Goal: Transaction & Acquisition: Purchase product/service

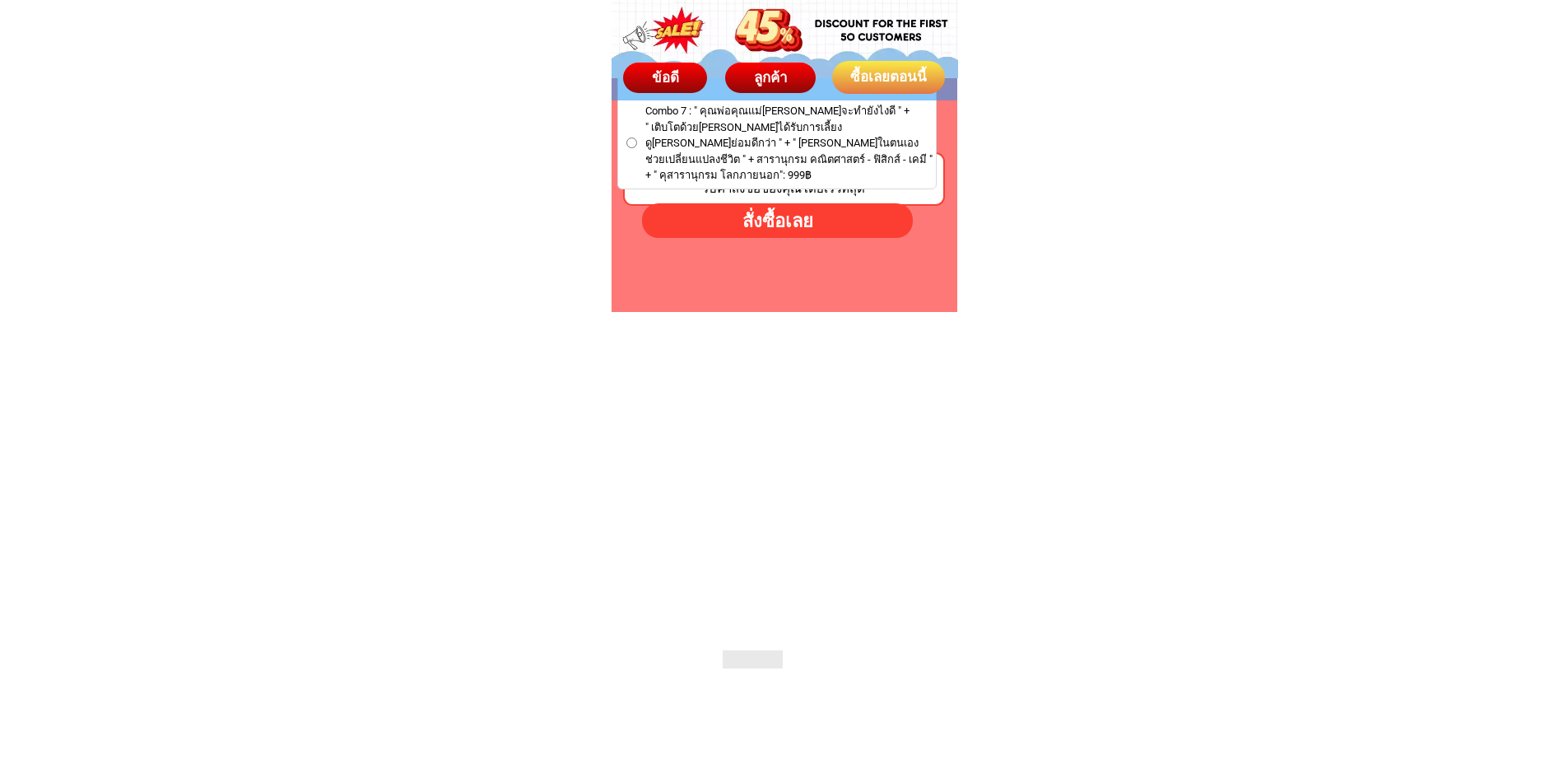
scroll to position [10286, 0]
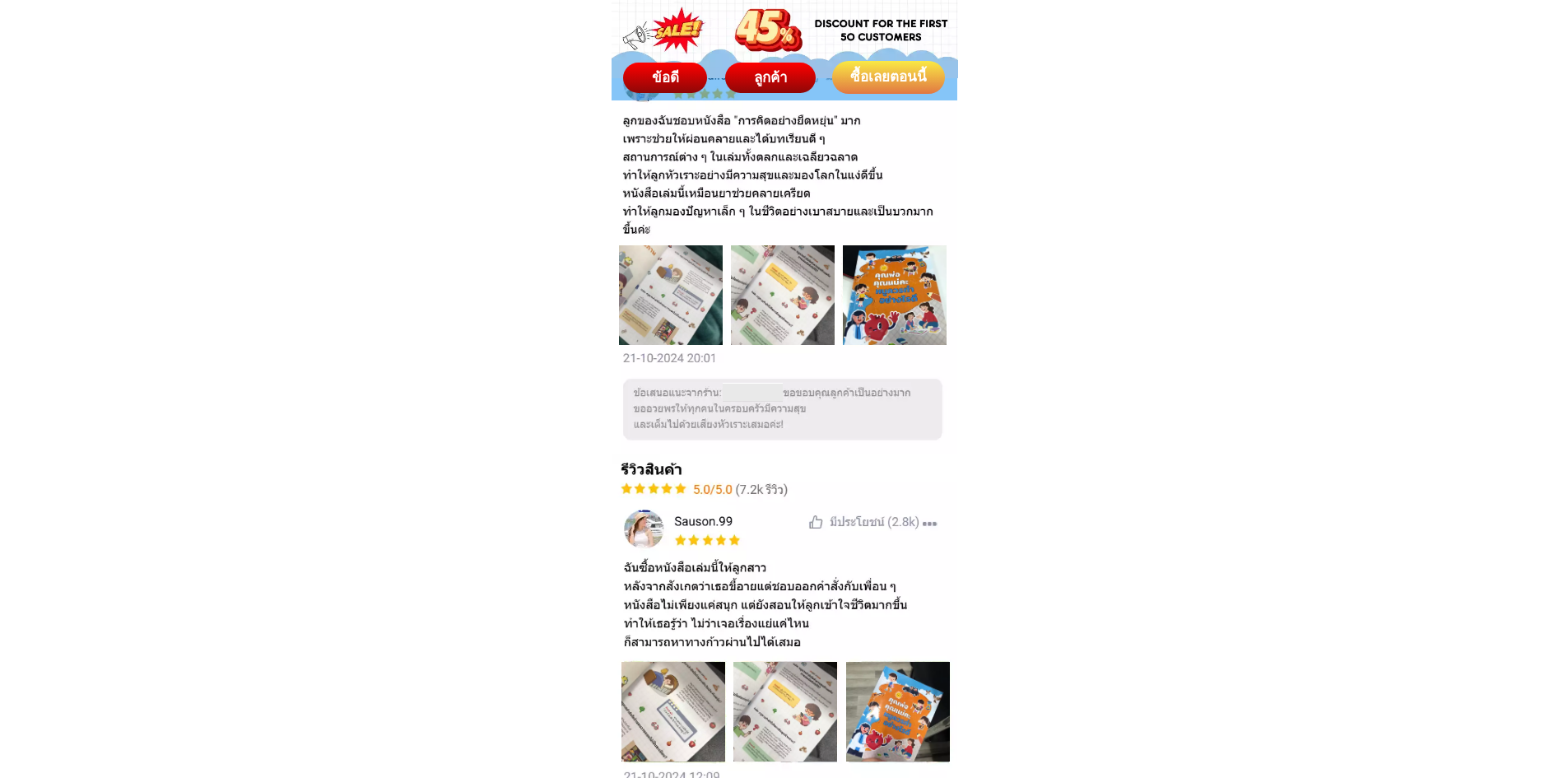
click at [679, 279] on div at bounding box center [670, 294] width 103 height 99
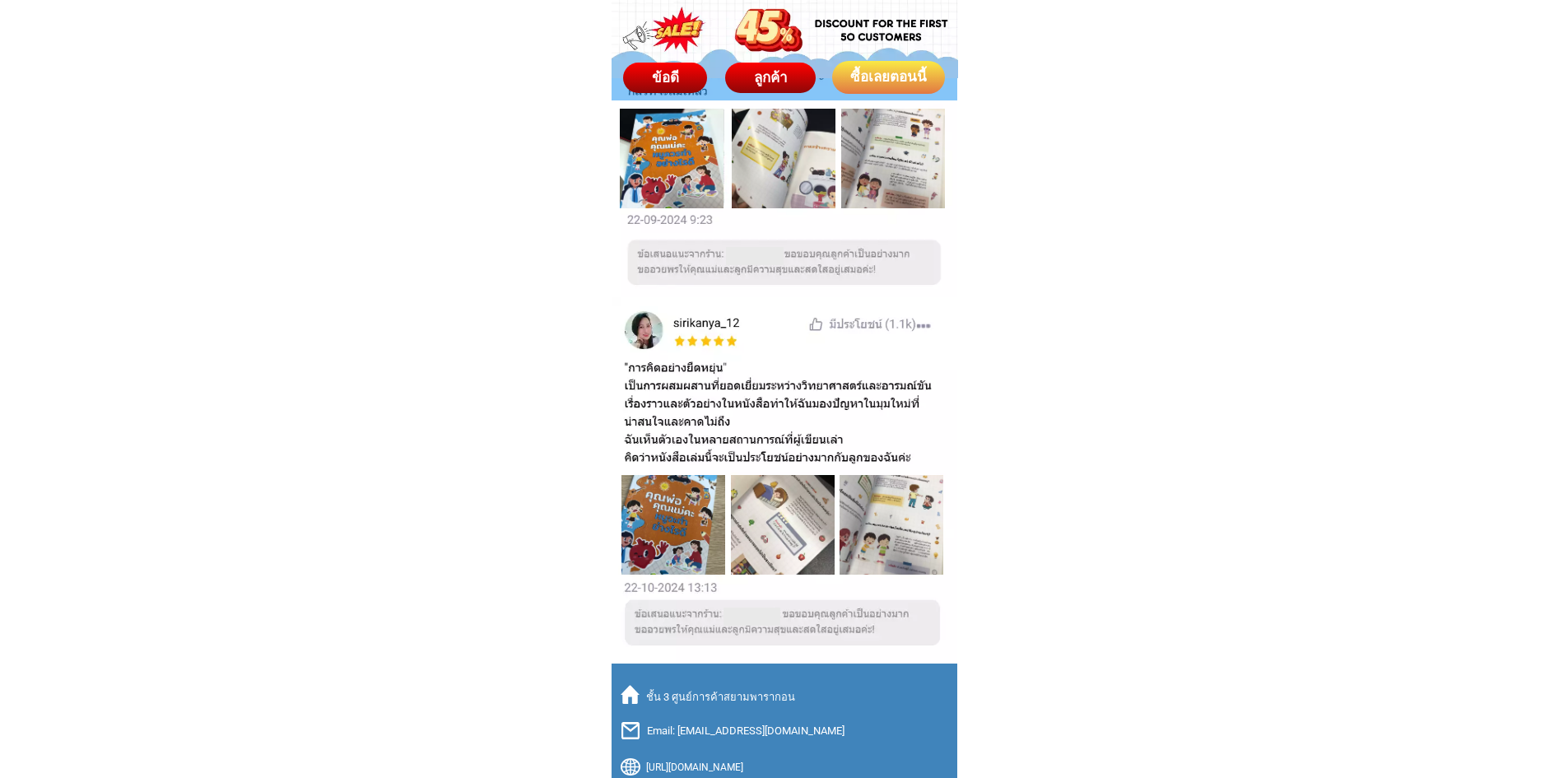
scroll to position [11304, 0]
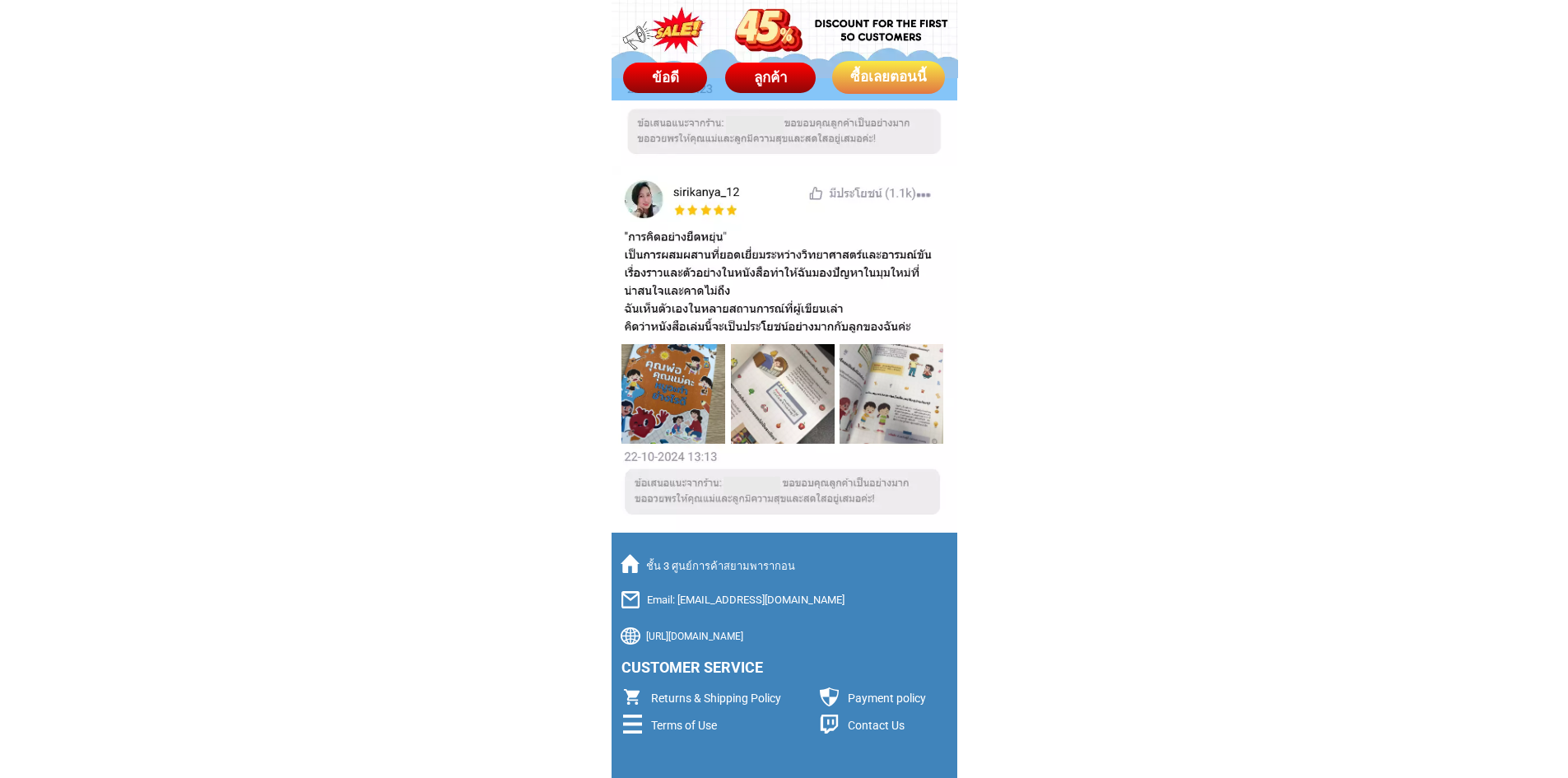
click at [689, 404] on div at bounding box center [673, 393] width 103 height 99
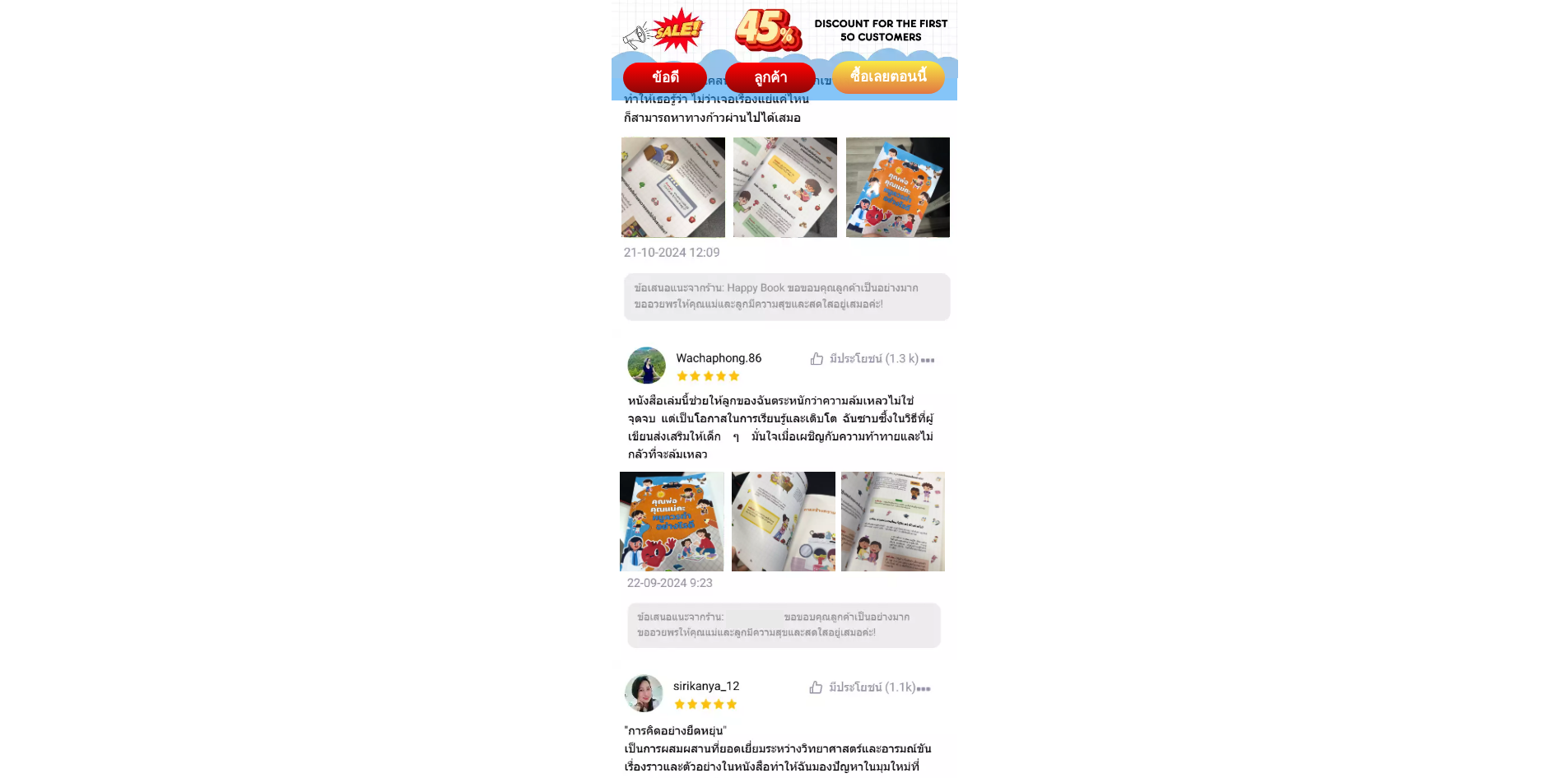
scroll to position [10646, 0]
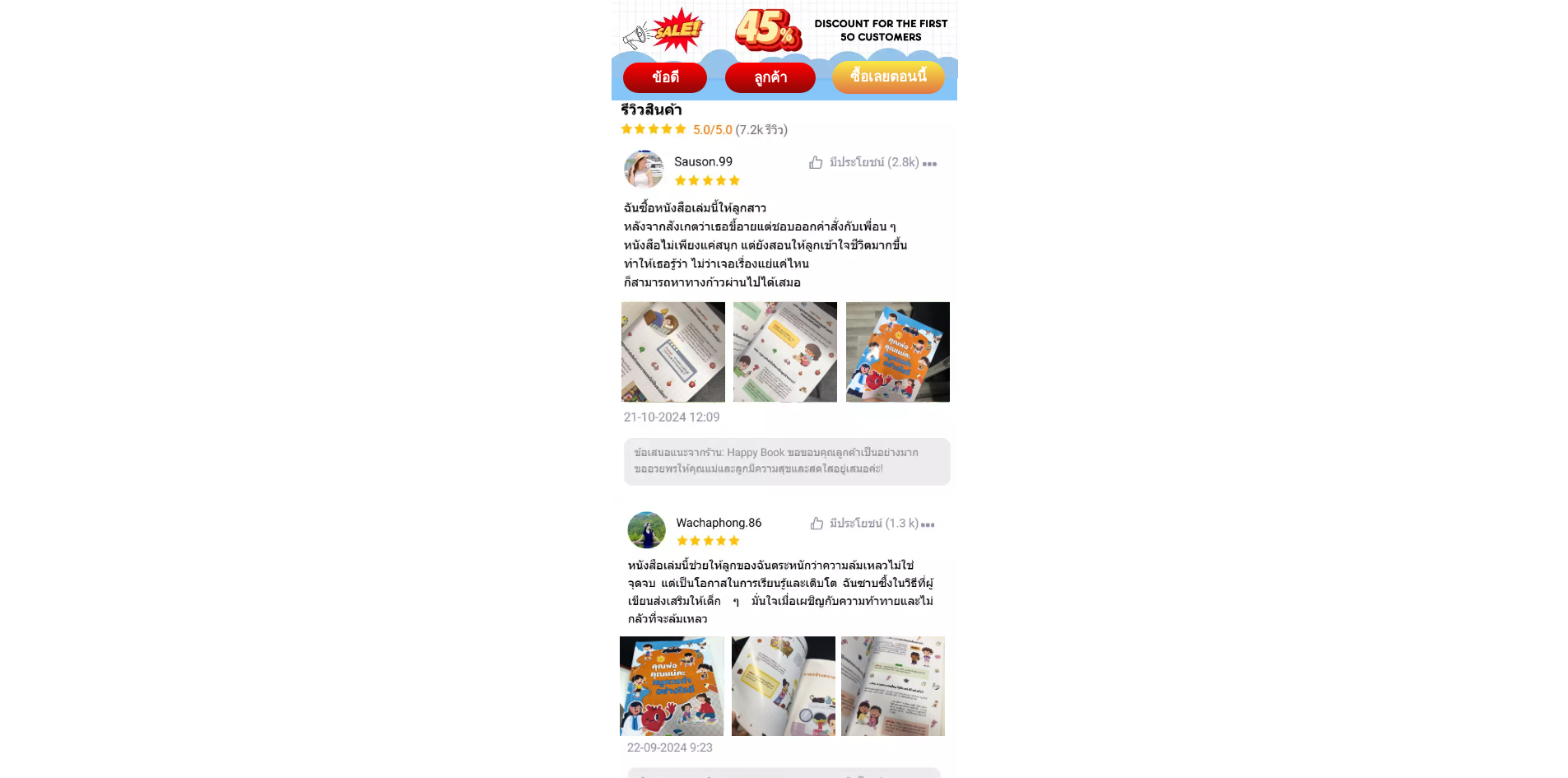
click at [914, 369] on div at bounding box center [897, 351] width 103 height 99
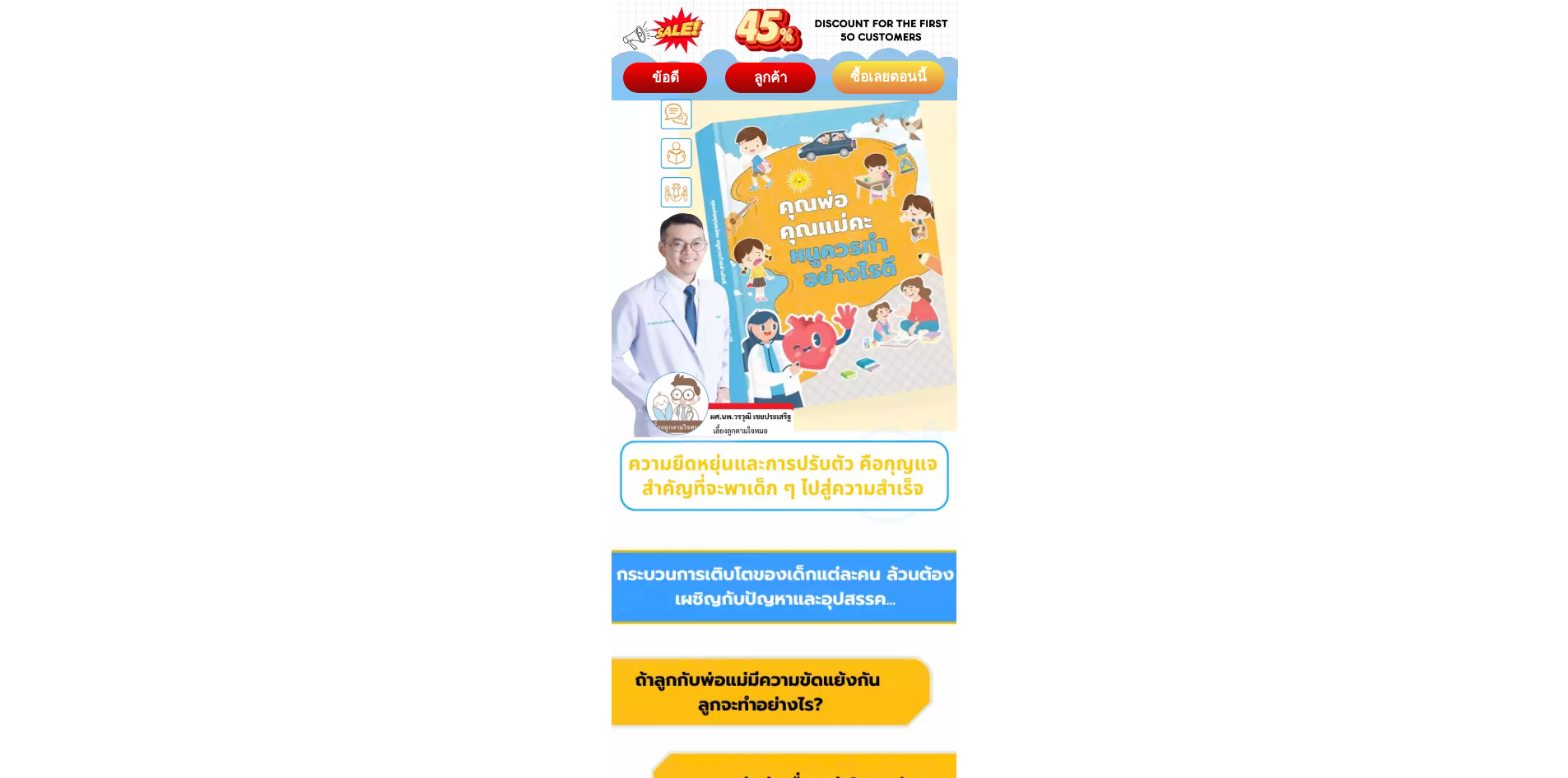
scroll to position [0, 0]
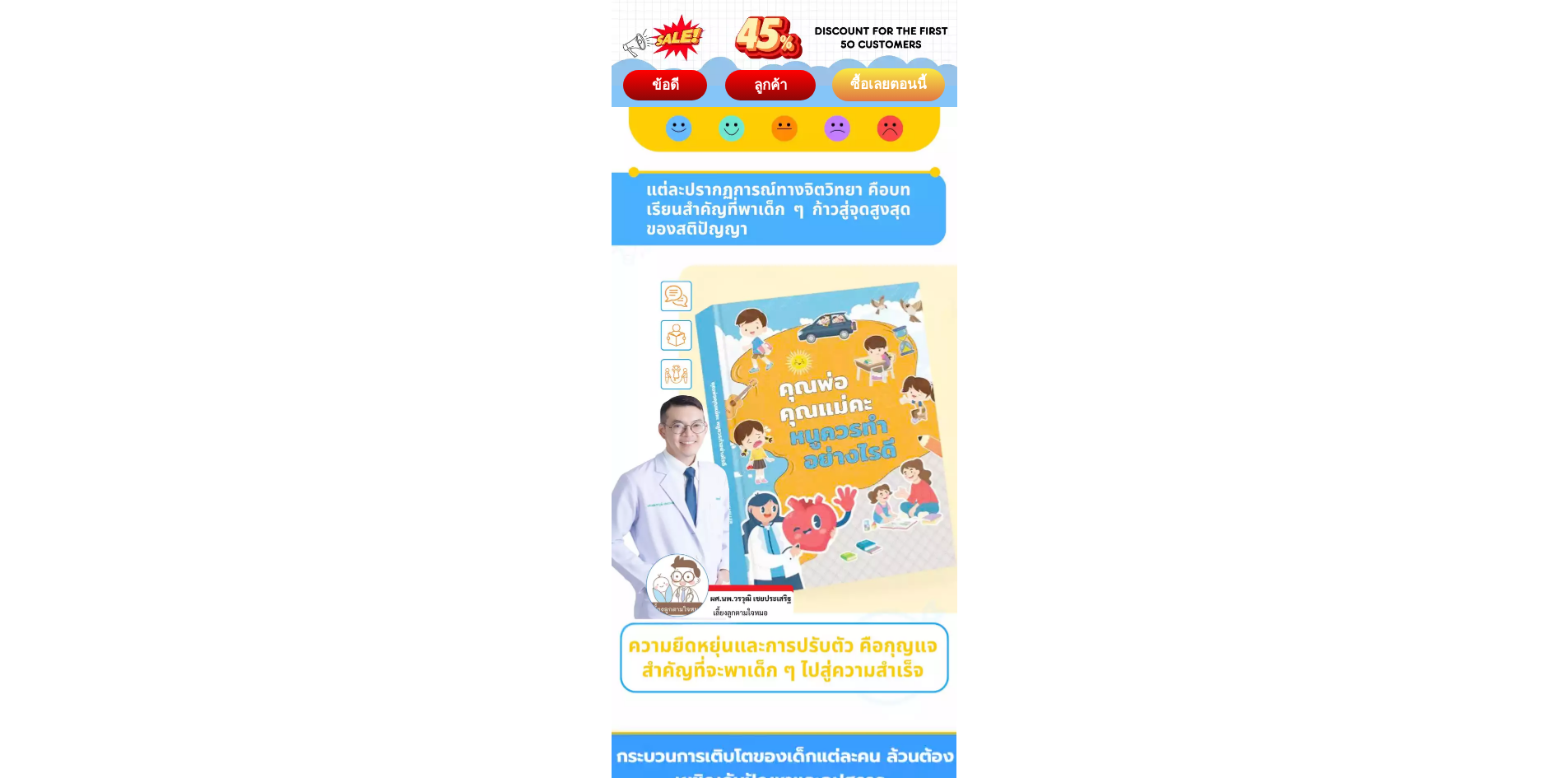
click at [929, 89] on div "ซื้อเลยตอนนี้" at bounding box center [888, 85] width 113 height 22
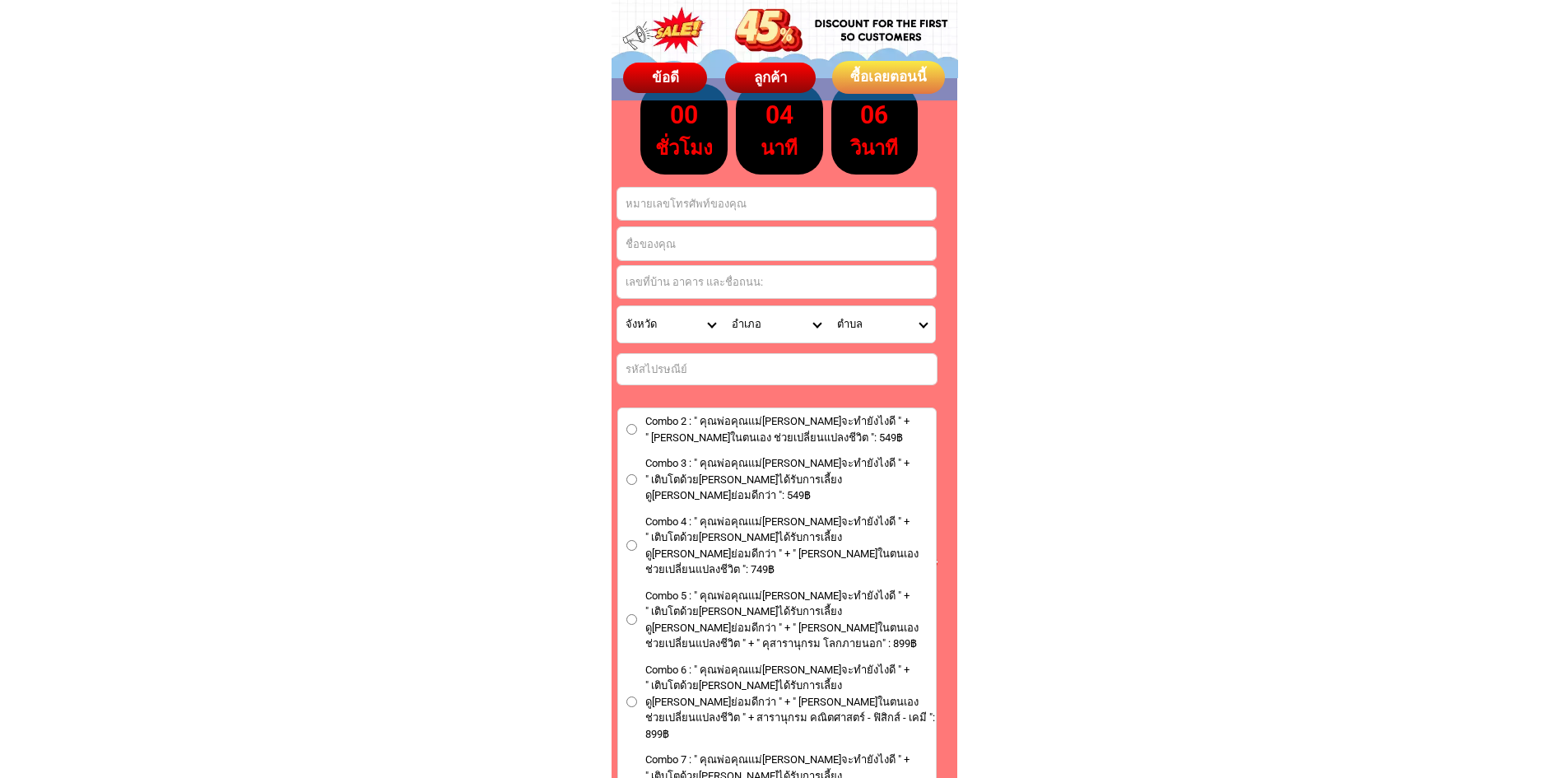
scroll to position [9388, 0]
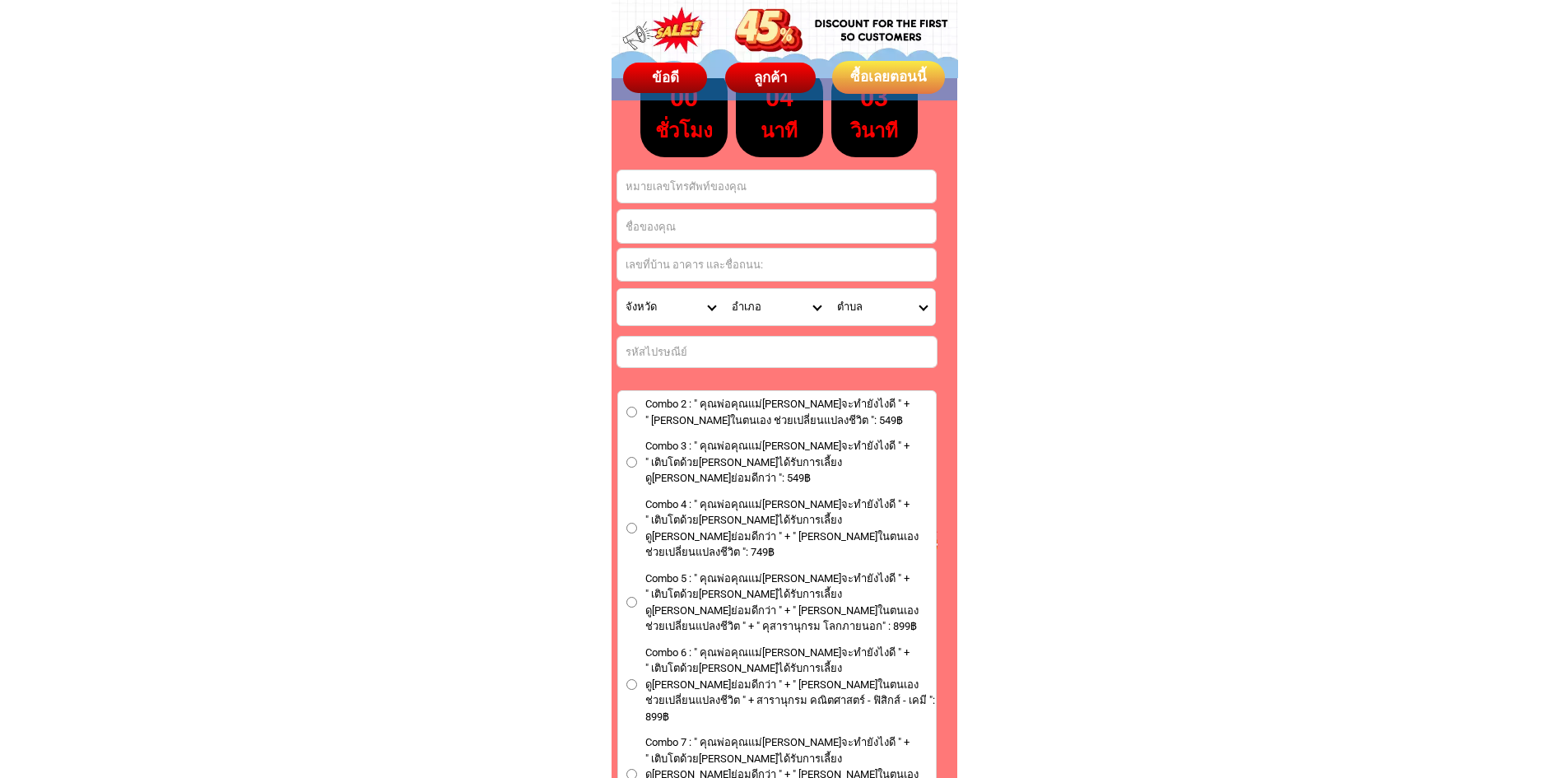
click at [629, 412] on input "Combo 2 : " คุณพ่อคุณแม่[PERSON_NAME]จะทำยังไงดี " + " [PERSON_NAME]ในตนเอง ช่ว…" at bounding box center [632, 411] width 11 height 11
radio input "true"
click at [633, 456] on input "Combo 3 : " คุณพ่อคุณแม่[PERSON_NAME]จะทำยังไงดี " + " เติบโตด้วย[PERSON_NAME]ไ…" at bounding box center [632, 461] width 11 height 11
radio input "true"
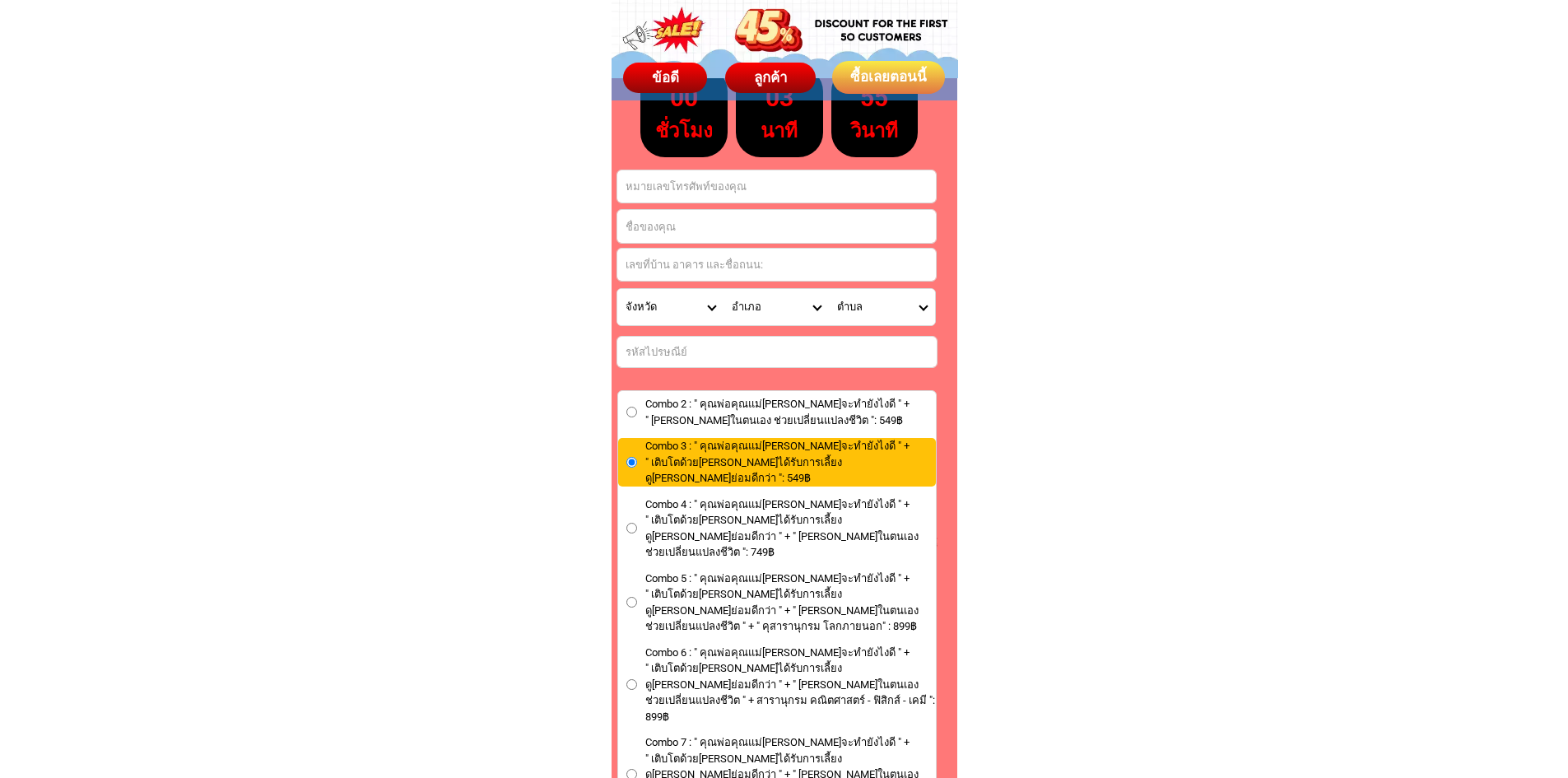
click at [637, 410] on label "Combo 2 : " คุณพ่อคุณแม่[PERSON_NAME]จะทำยังไงดี " + " [PERSON_NAME]ในตนเอง ช่ว…" at bounding box center [776, 411] width 318 height 32
click at [637, 410] on input "Combo 2 : " คุณพ่อคุณแม่[PERSON_NAME]จะทำยังไงดี " + " [PERSON_NAME]ในตนเอง ช่ว…" at bounding box center [632, 411] width 11 height 11
radio input "true"
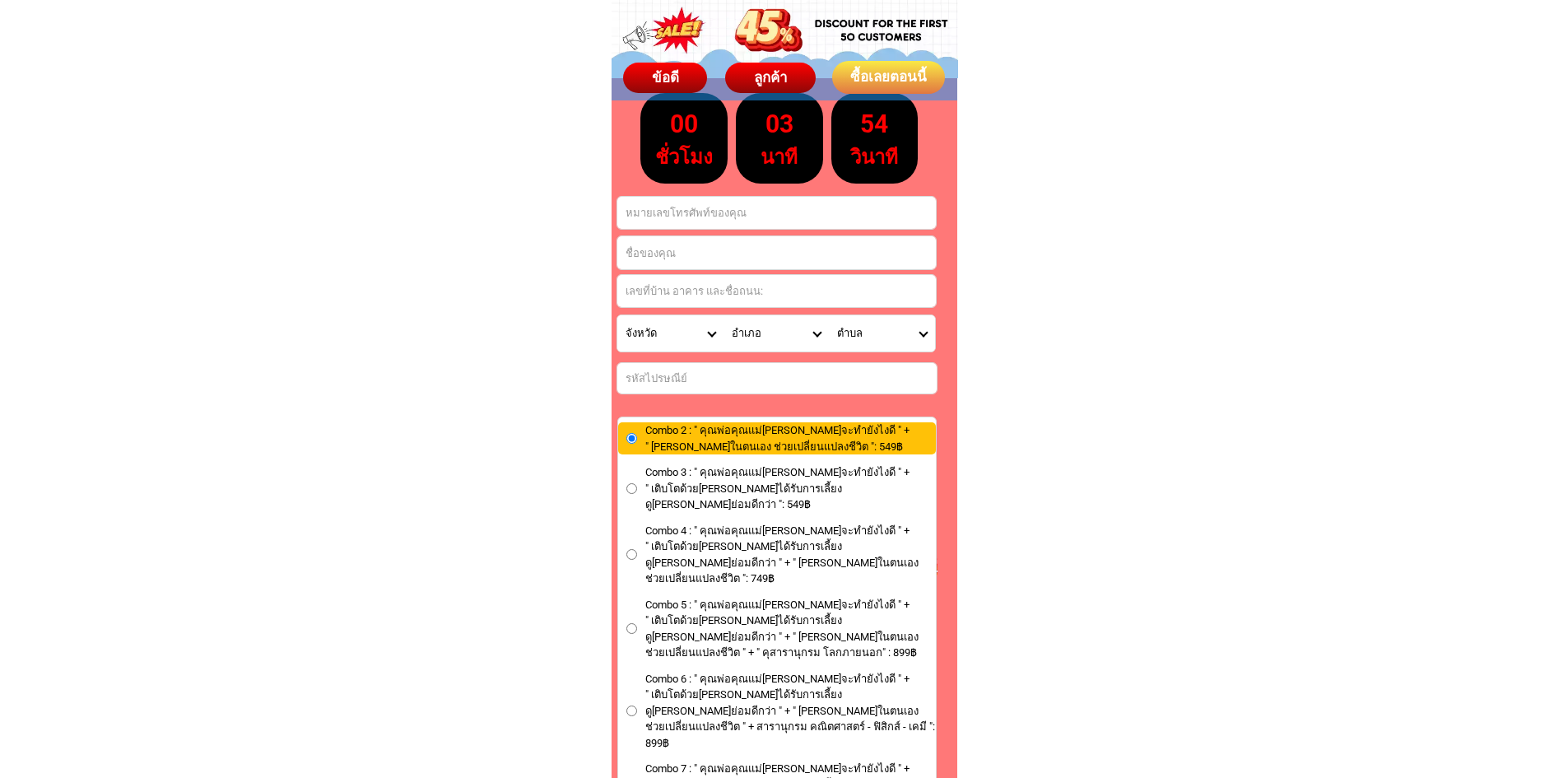
scroll to position [9141, 0]
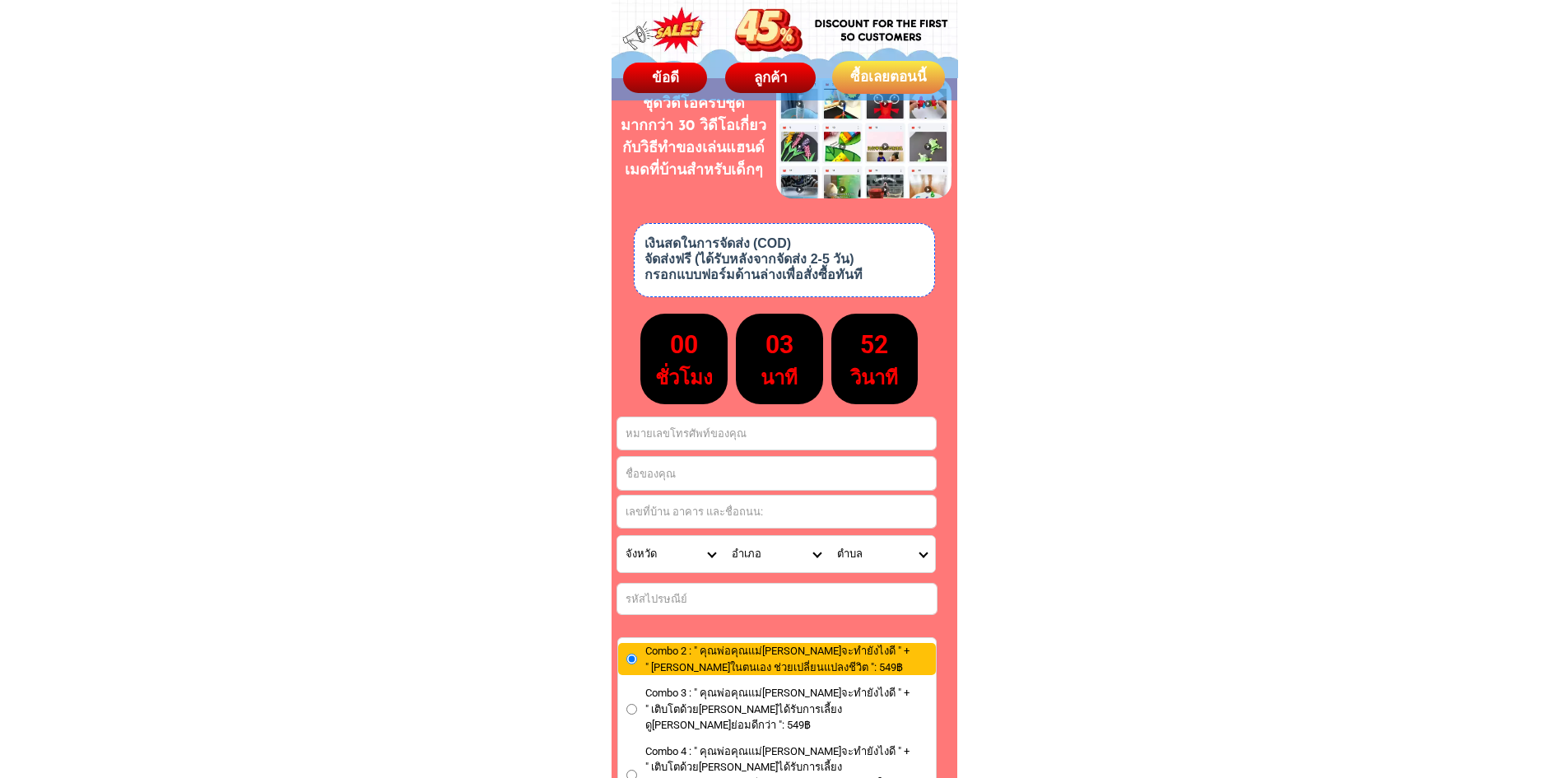
click at [729, 430] on input "Input phone_number" at bounding box center [776, 433] width 319 height 32
type input "0865758981"
click at [649, 471] on input "Input full_name" at bounding box center [776, 472] width 319 height 32
type input "อรษา [PERSON_NAME]"
click at [682, 511] on input "Input address" at bounding box center [776, 511] width 319 height 32
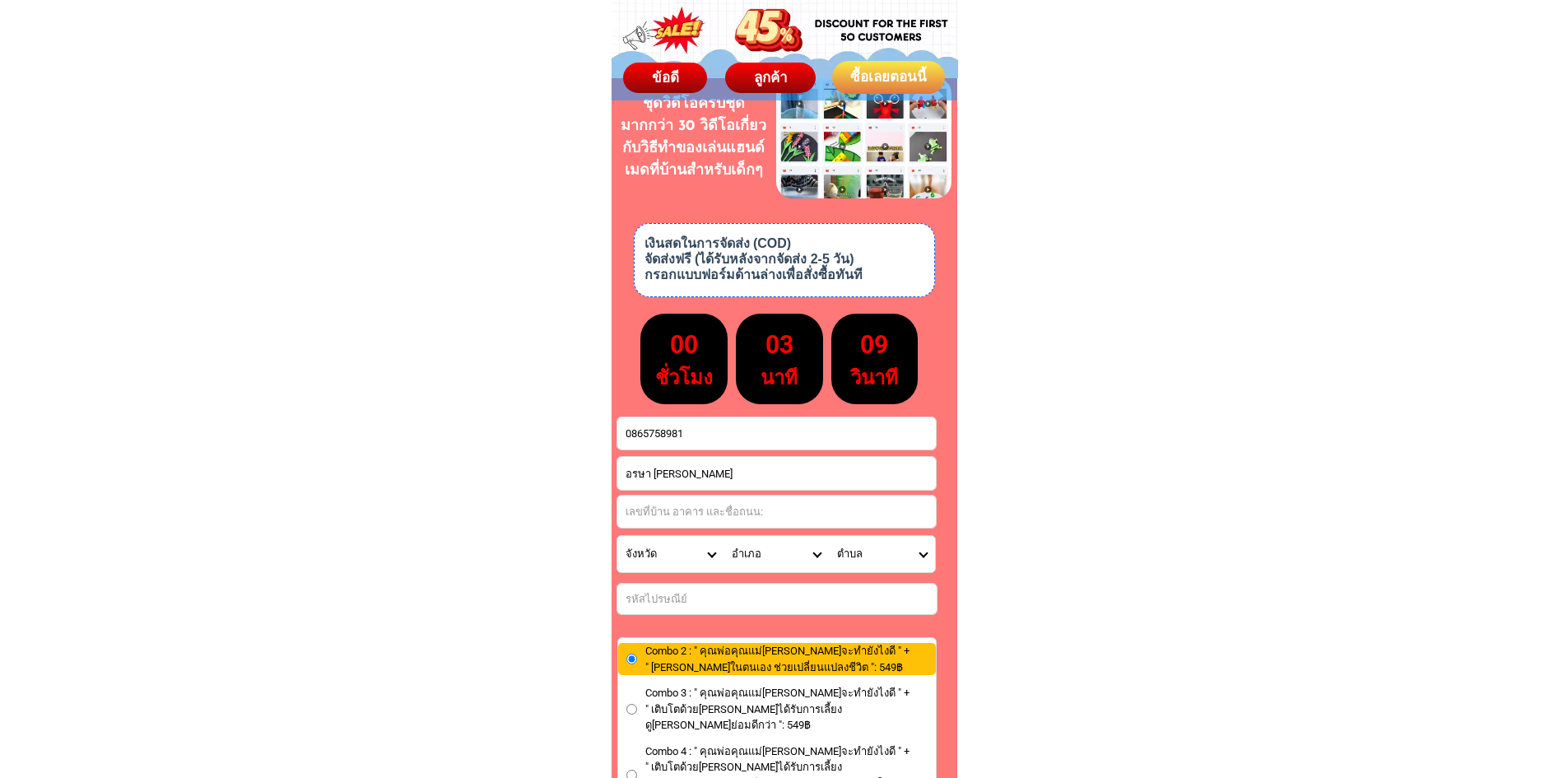
click at [667, 510] on input "Input address" at bounding box center [776, 511] width 319 height 32
paste input "บริษัทไวท์เฮ้าส์คลีนนิ่ง โปร[PERSON_NAME]ส์ จำกัด 847 นิคมอุตสาหกรรมบางปู ซ.12 …"
drag, startPoint x: 706, startPoint y: 509, endPoint x: 1267, endPoint y: 510, distance: 561.0
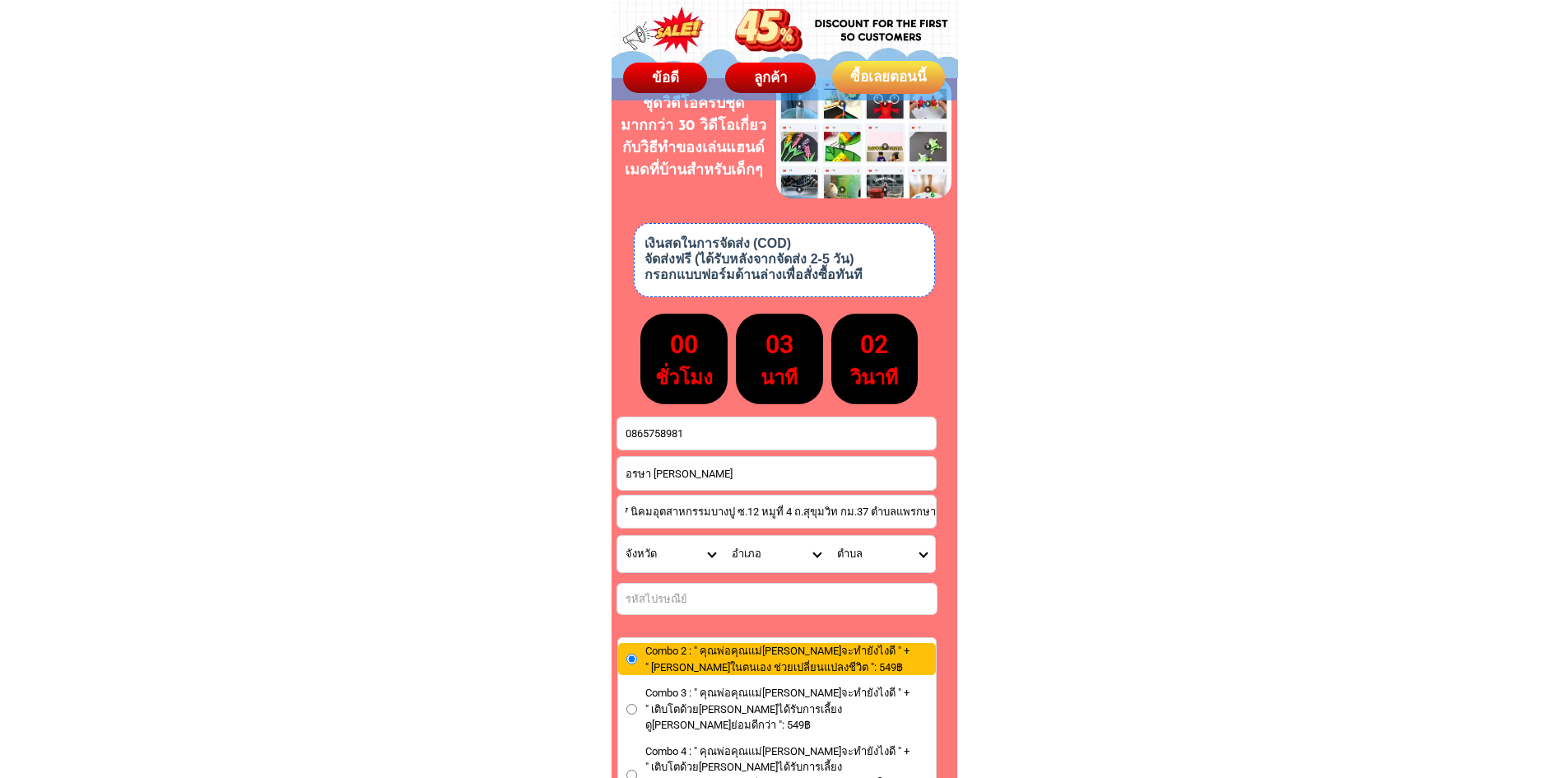
scroll to position [0, 174]
type input "บริษัทไวท์เฮ้าส์คลีนนิ่ง โปร[PERSON_NAME]ส์ จำกัด 847 นิคมอุตสาหกรรมบางปู ซ.12 …"
click at [706, 552] on select "จังหวัด กระบี่/ Krabi กรุงเทพมหานคร/ [GEOGRAPHIC_DATA] กาญจนบุรี/ [GEOGRAPHIC_D…" at bounding box center [670, 554] width 106 height 36
select select "66_R1908815"
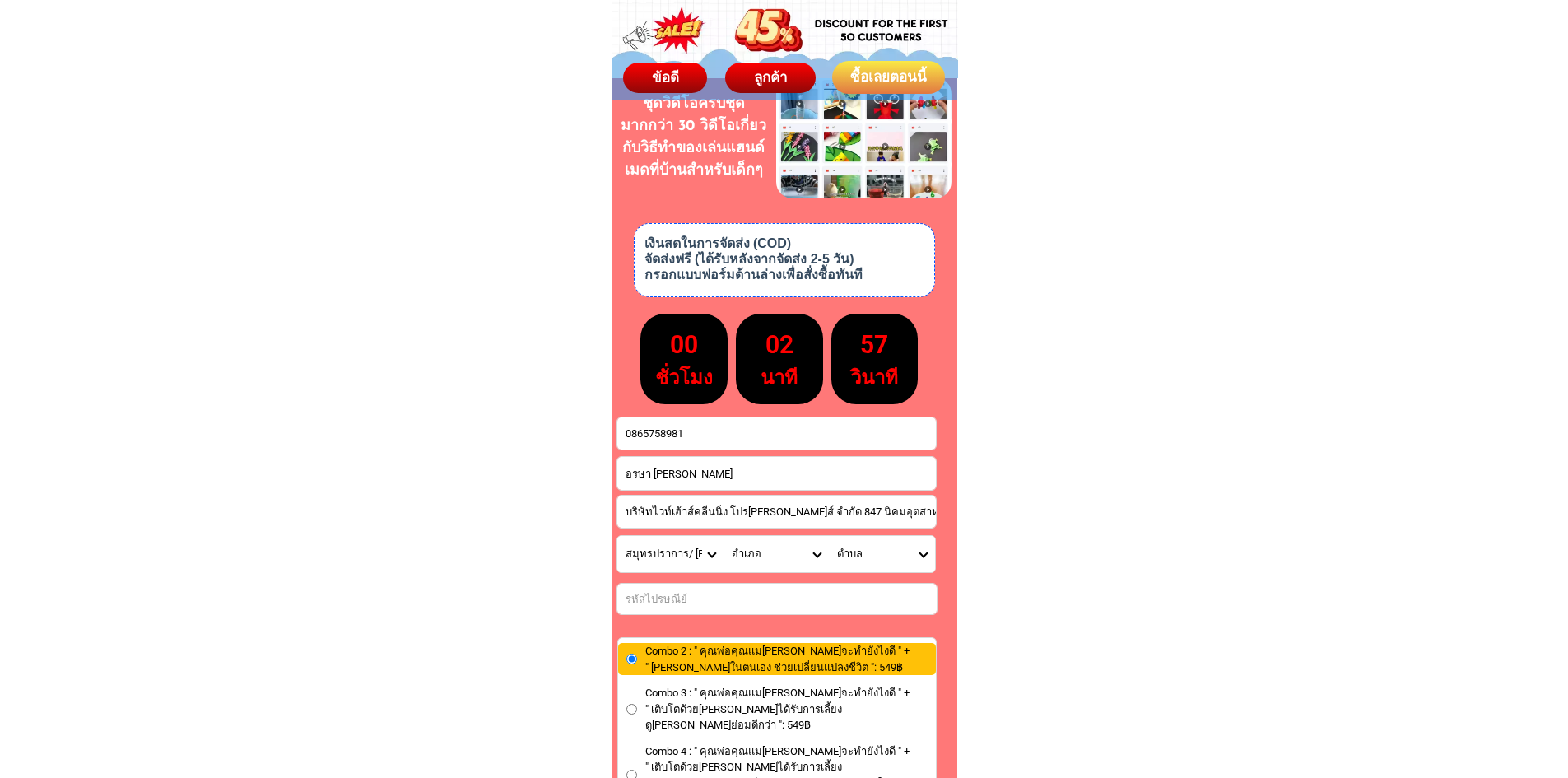
click at [617, 536] on select "จังหวัด กระบี่/ Krabi กรุงเทพมหานคร/ [GEOGRAPHIC_DATA] กาญจนบุรี/ [GEOGRAPHIC_D…" at bounding box center [670, 554] width 106 height 36
click at [809, 560] on select "อำเภอ บางบ่อ/ Bang Bo บางพลี/ [GEOGRAPHIC_DATA] บางเสาธง/ [GEOGRAPHIC_DATA] พระ…" at bounding box center [776, 554] width 106 height 36
select select "66_R380"
click at [723, 536] on select "อำเภอ บางบ่อ/ Bang Bo บางพลี/ [GEOGRAPHIC_DATA] บางเสาธง/ [GEOGRAPHIC_DATA] พระ…" at bounding box center [776, 554] width 106 height 36
click at [902, 557] on select "ตำบล ท้ายบ้าน/ Thai Ban ท้าย[PERSON_NAME]/ Thai Ban Mai [PERSON_NAME]/ Thephara…" at bounding box center [882, 554] width 106 height 36
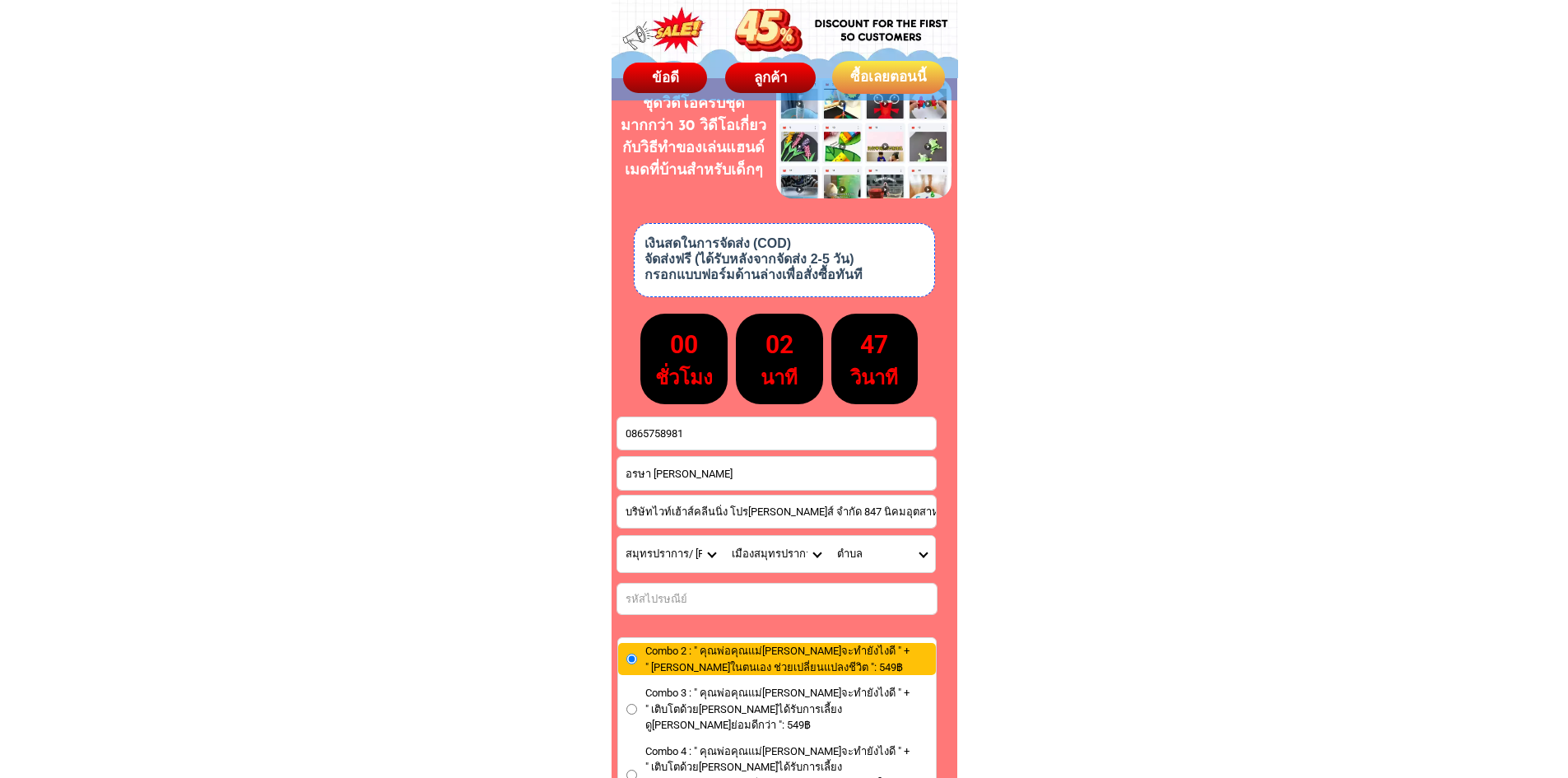
select select "66_R0000120"
click at [829, 536] on select "ตำบล ท้ายบ้าน/ Thai Ban ท้าย[PERSON_NAME]/ Thai Ban Mai [PERSON_NAME]/ Thephara…" at bounding box center [882, 554] width 106 height 36
click at [789, 587] on input "Input number_input_1" at bounding box center [776, 598] width 320 height 30
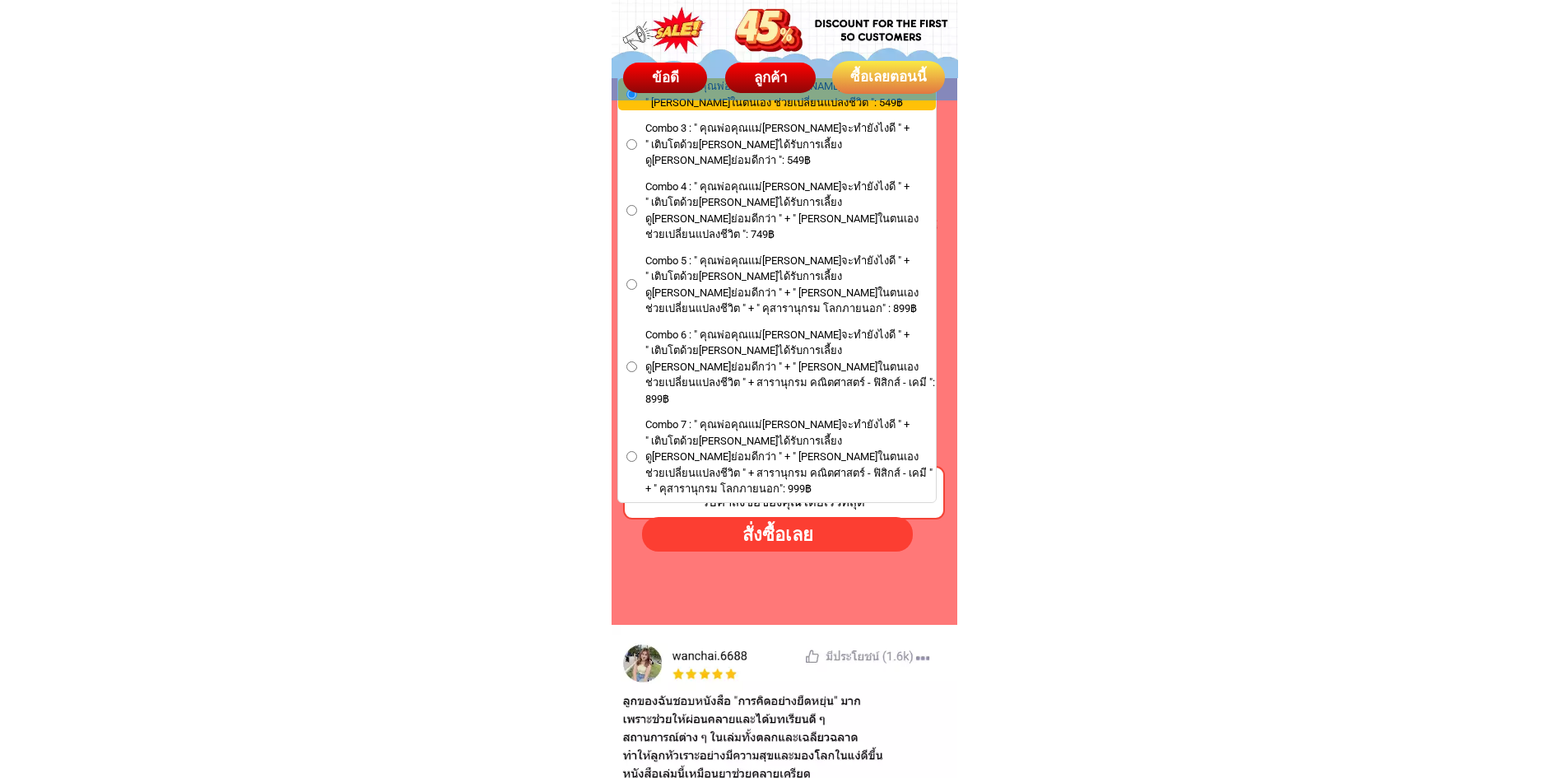
scroll to position [9718, 0]
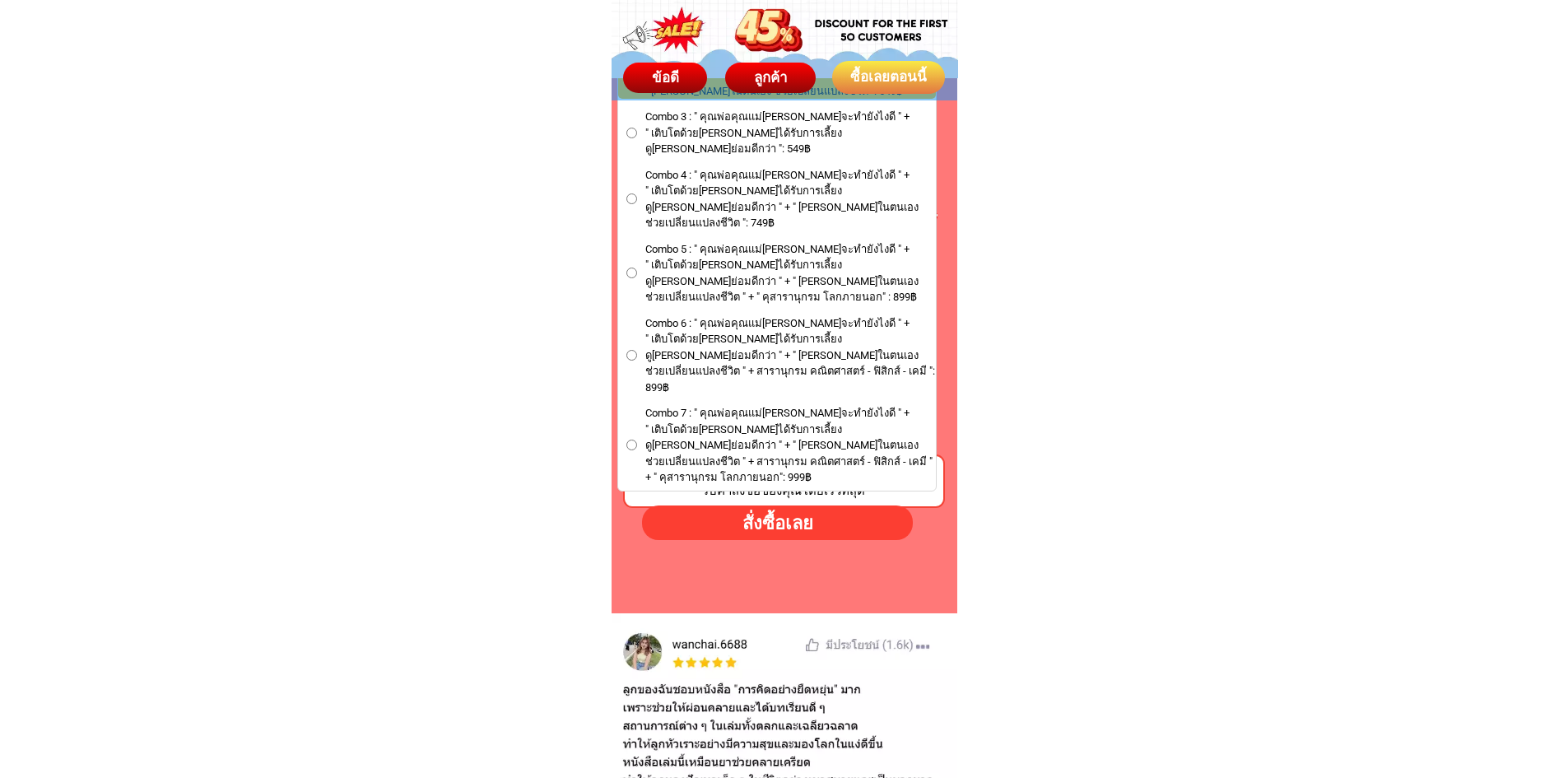
type input "10280"
click at [810, 526] on div "สั่งซื้อเลย" at bounding box center [777, 523] width 271 height 28
type input "บริษัทไวท์เฮ้าส์คลีนนิ่ง โปร[PERSON_NAME]ส์ จำกัด 847 นิคมอุตสาหกรรมบางปู ซ.12 …"
radio input "true"
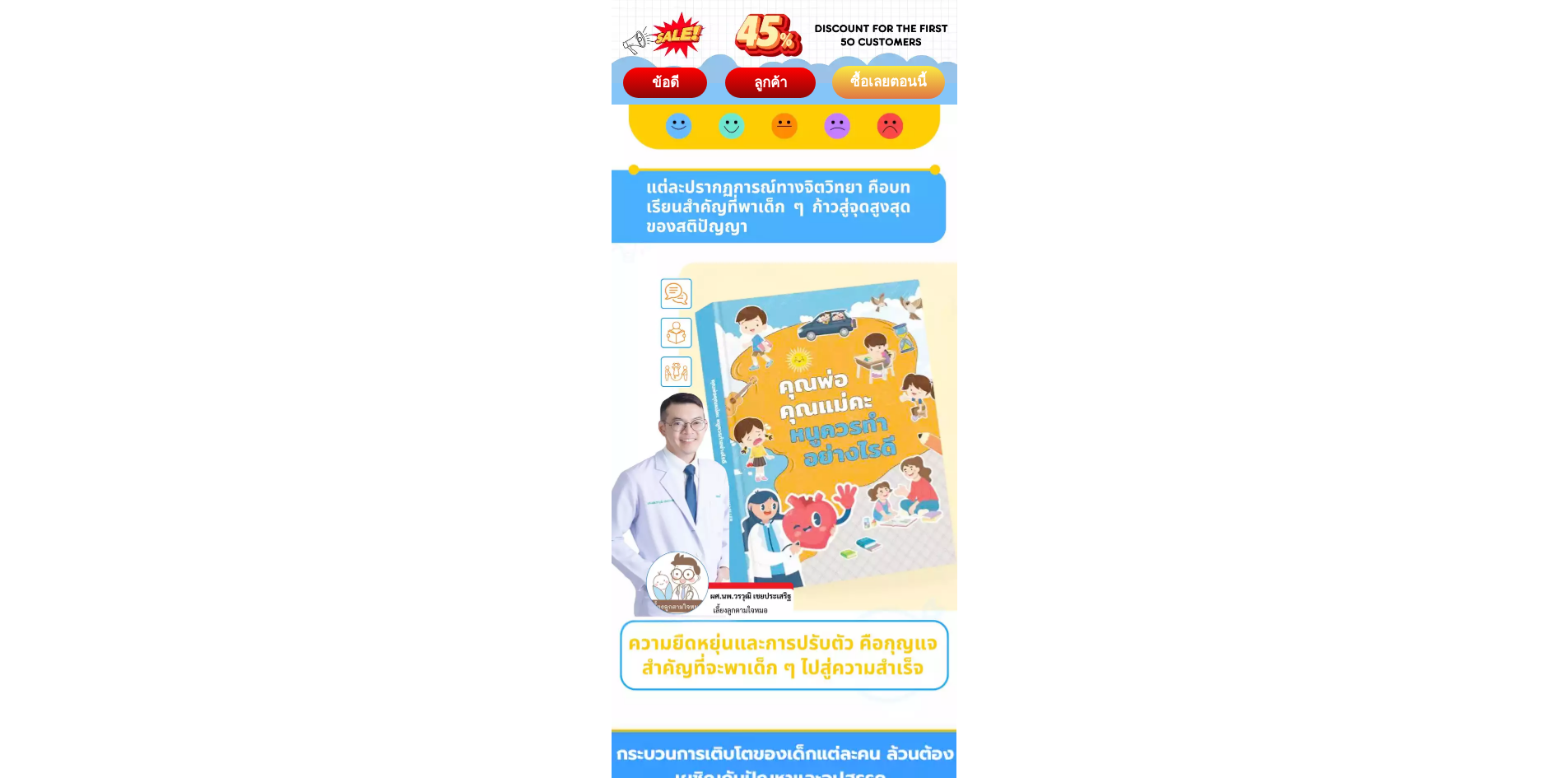
scroll to position [0, 0]
